Goal: Task Accomplishment & Management: Use online tool/utility

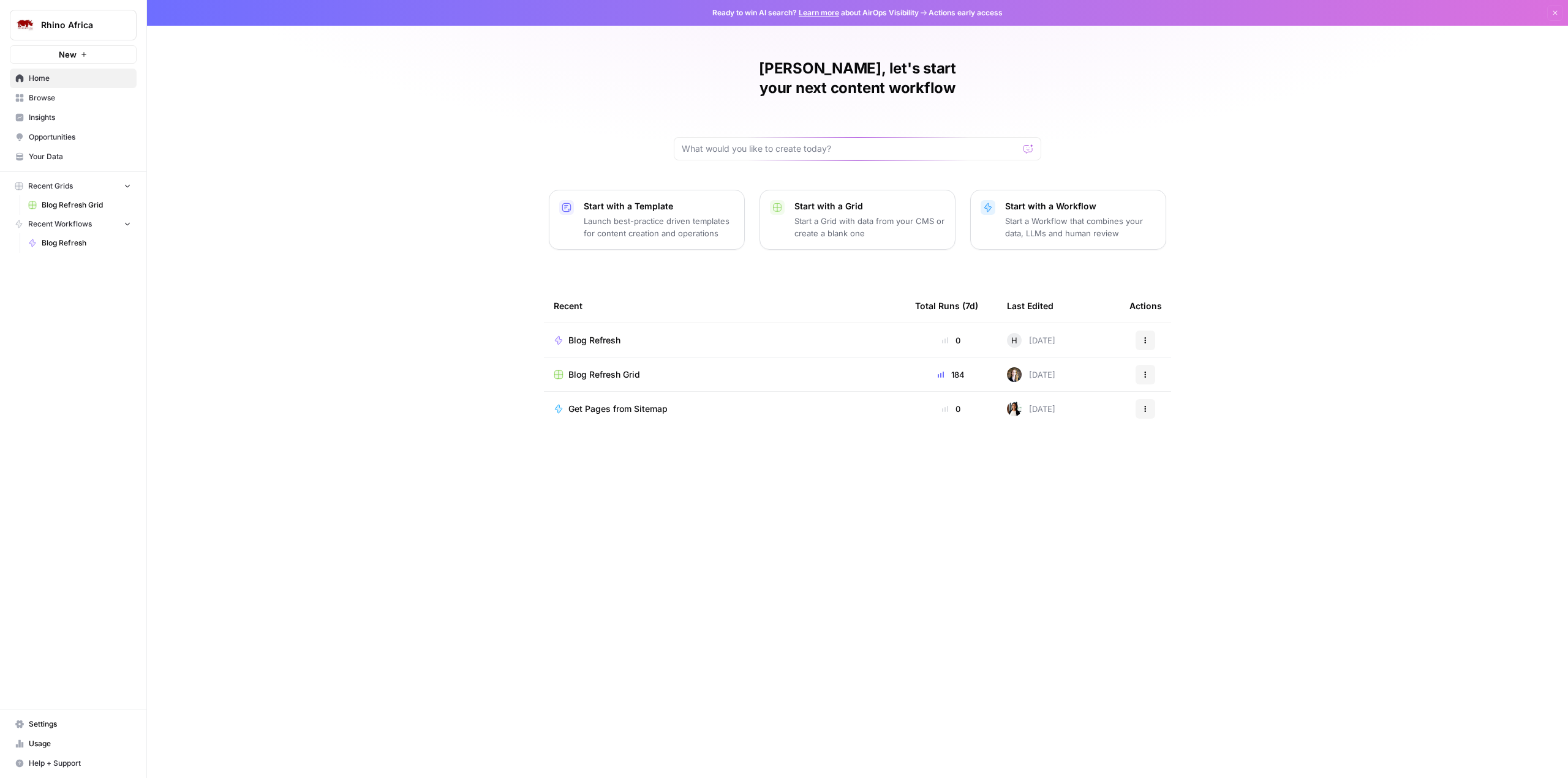
click at [593, 368] on span "Blog Refresh Grid" at bounding box center [604, 374] width 71 height 12
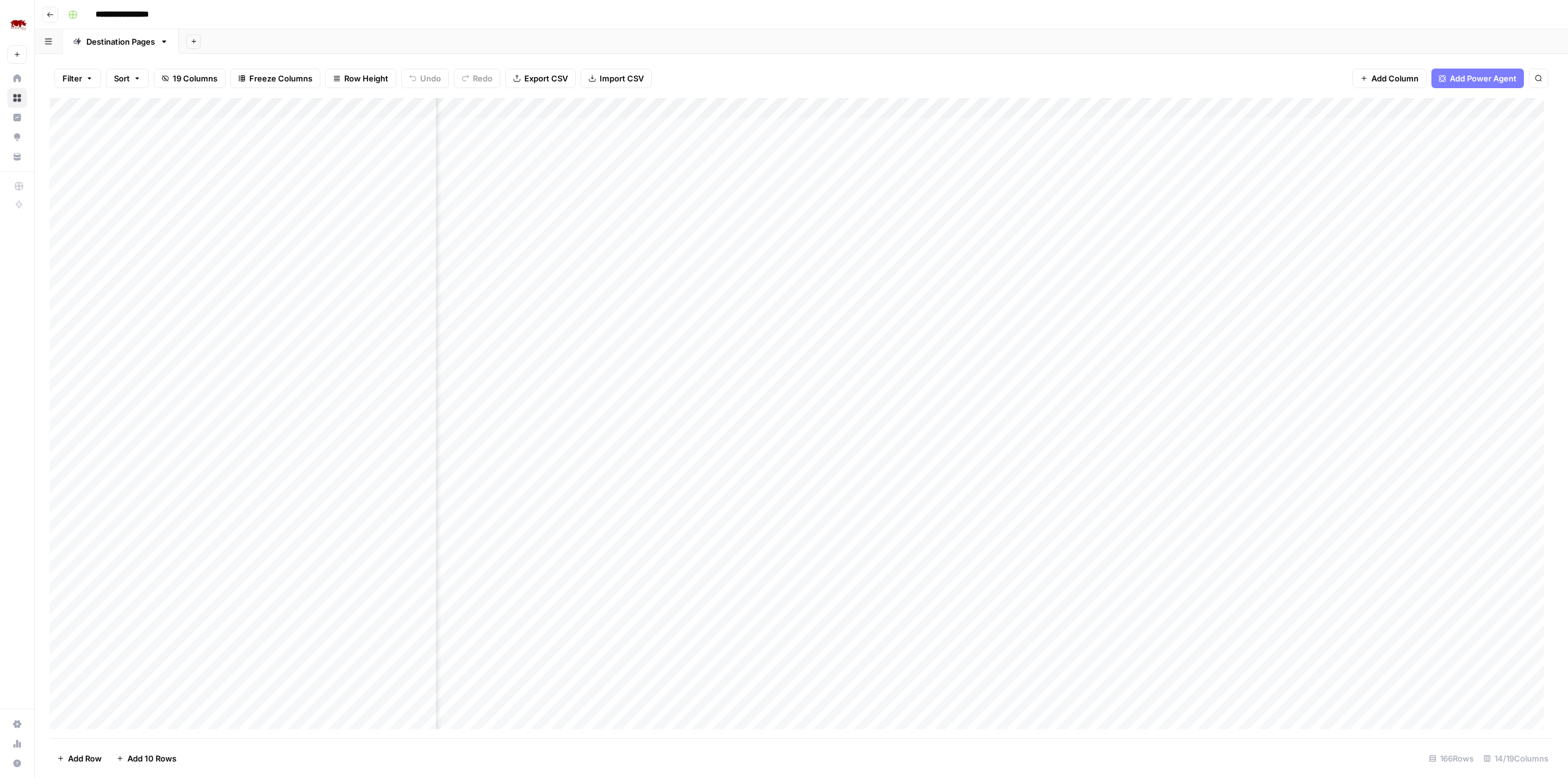
scroll to position [0, 367]
click at [1445, 293] on div "Add Column" at bounding box center [801, 418] width 1503 height 640
click at [1447, 293] on div "Add Column" at bounding box center [801, 418] width 1503 height 640
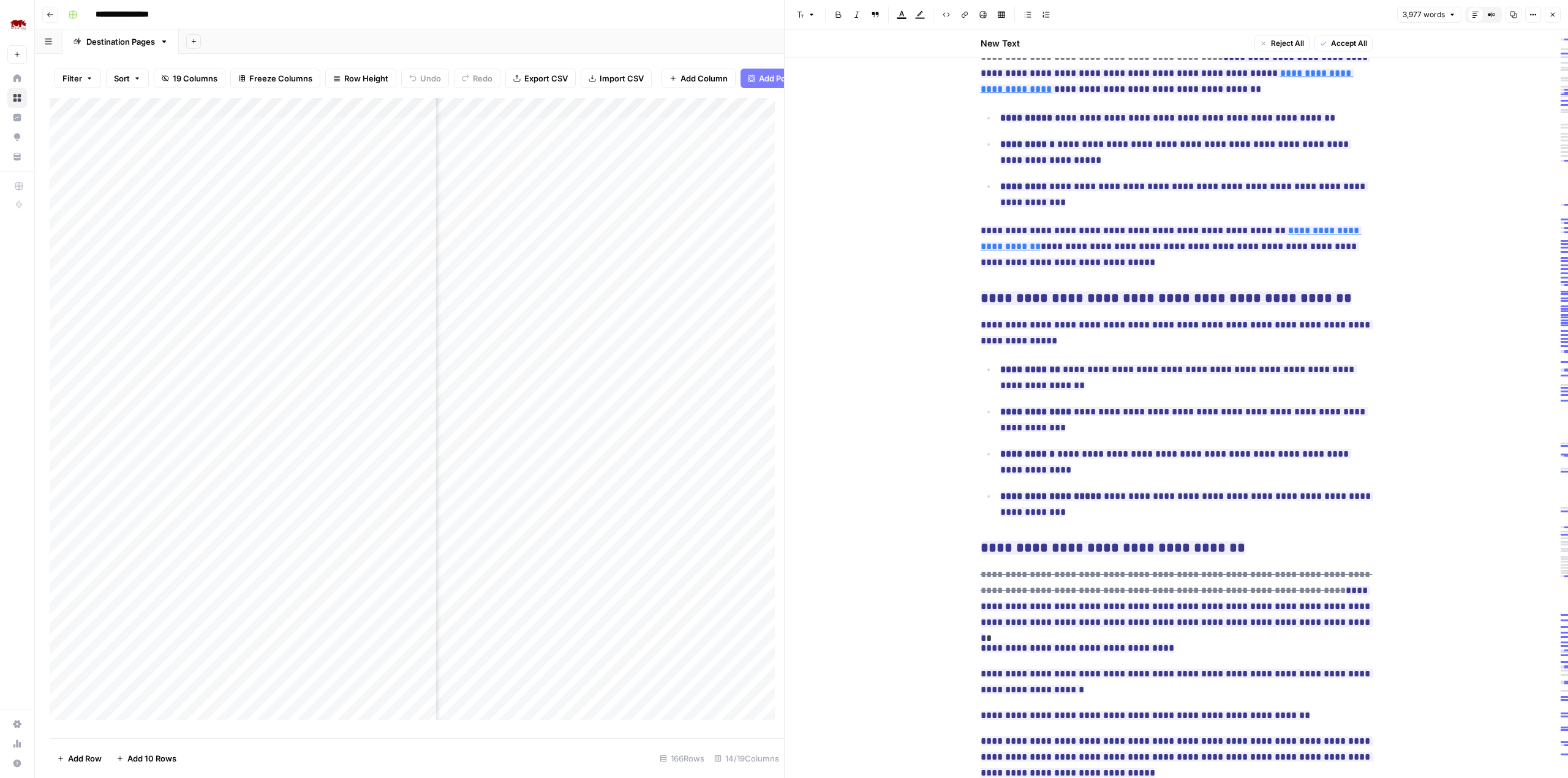
scroll to position [2265, 0]
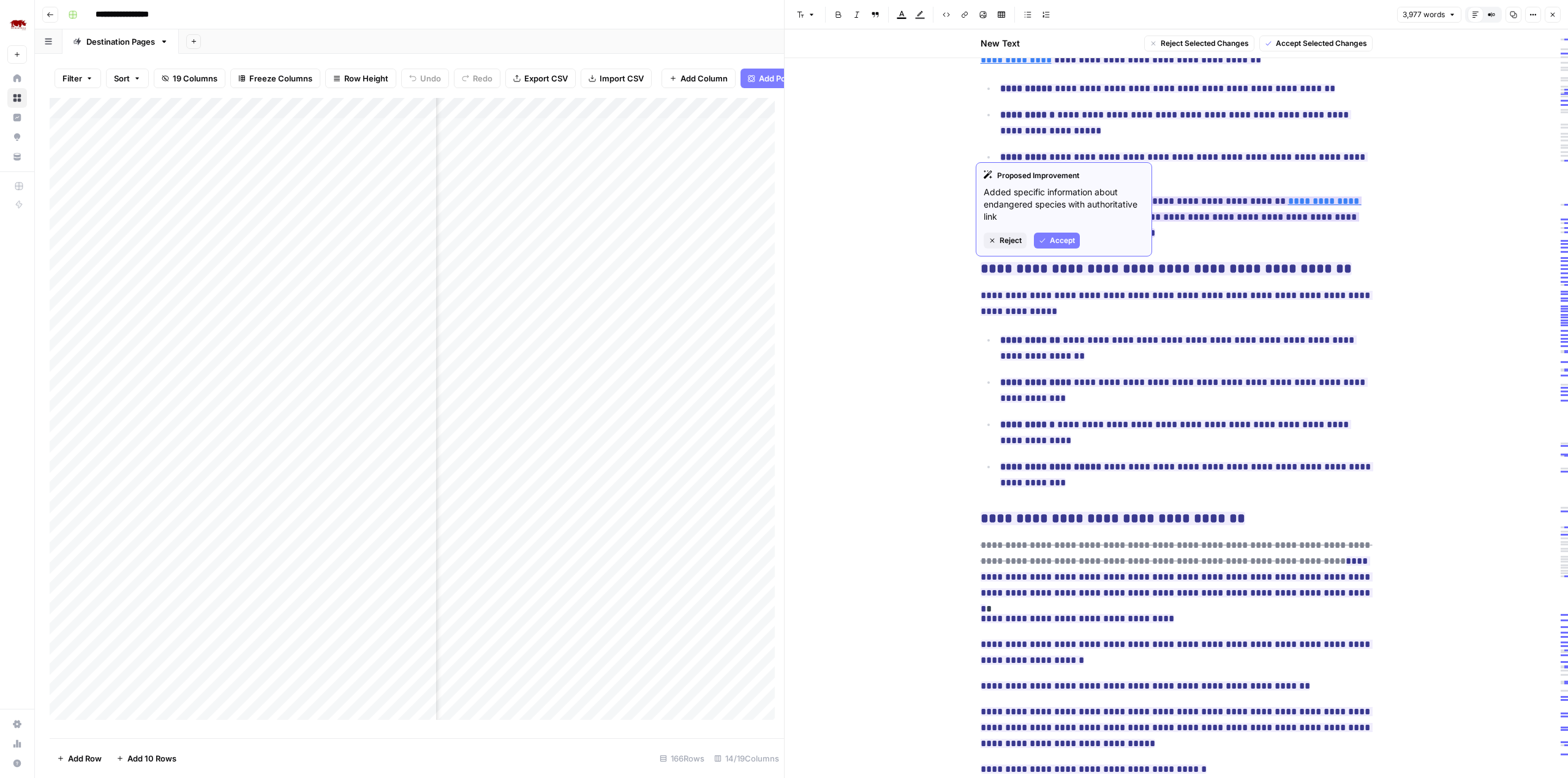
drag, startPoint x: 1032, startPoint y: 134, endPoint x: 1170, endPoint y: 137, distance: 138.0
click at [1172, 196] on ins "**********" at bounding box center [1171, 216] width 381 height 41
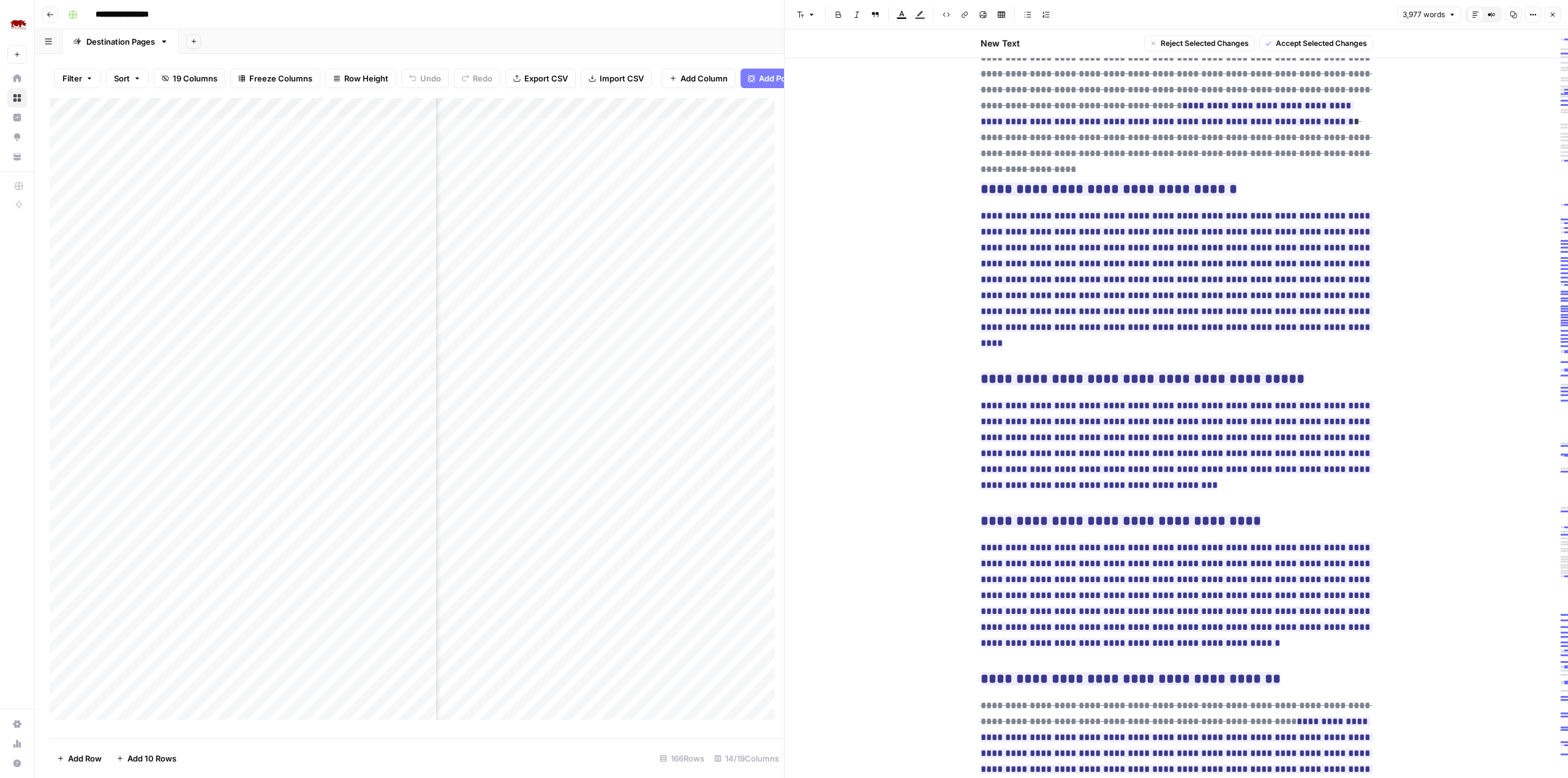
scroll to position [7072, 0]
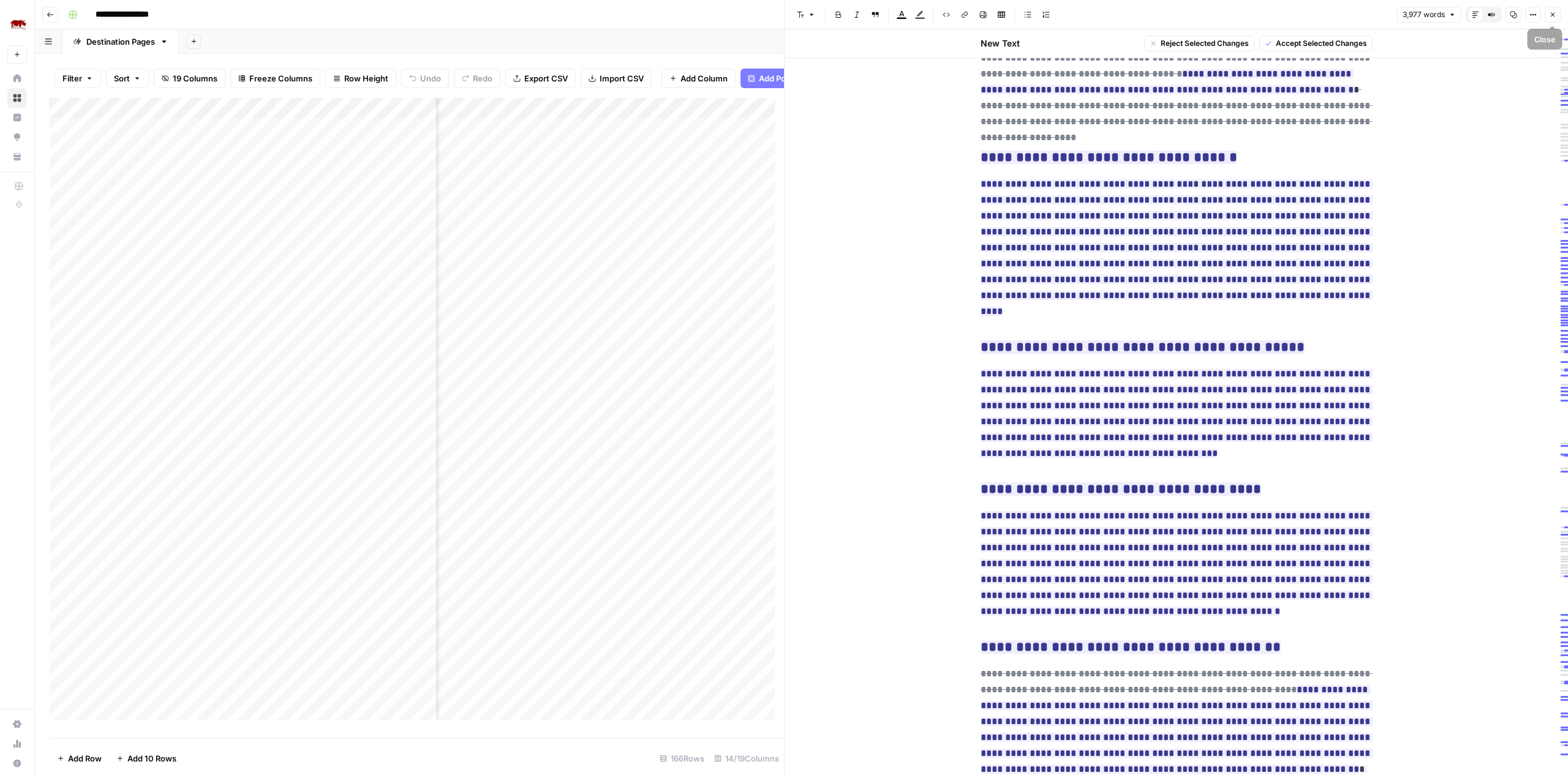
click at [1558, 14] on button "Close" at bounding box center [1553, 14] width 16 height 16
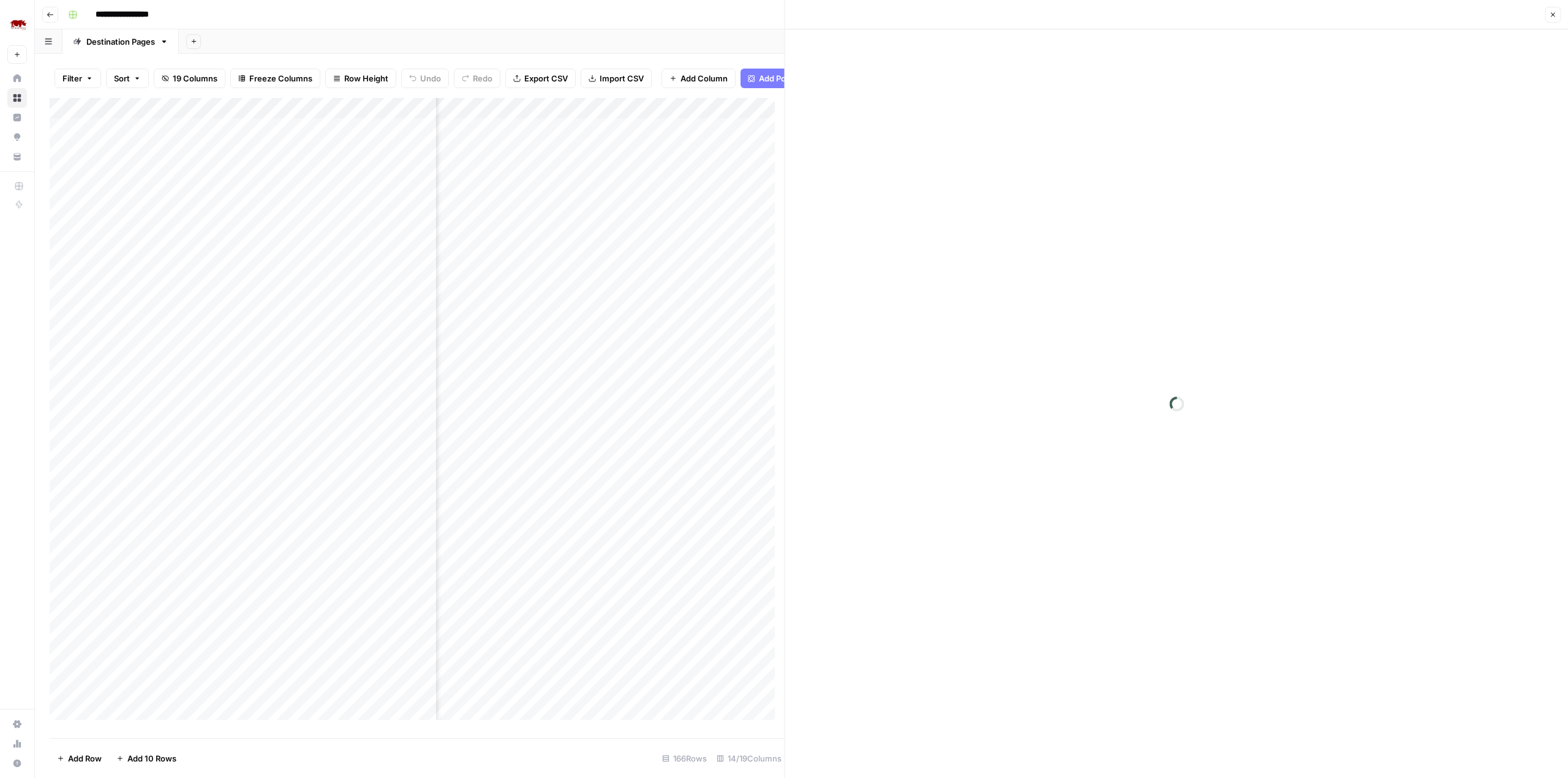
click at [1554, 15] on div "Close" at bounding box center [1176, 14] width 769 height 16
